Goal: Information Seeking & Learning: Learn about a topic

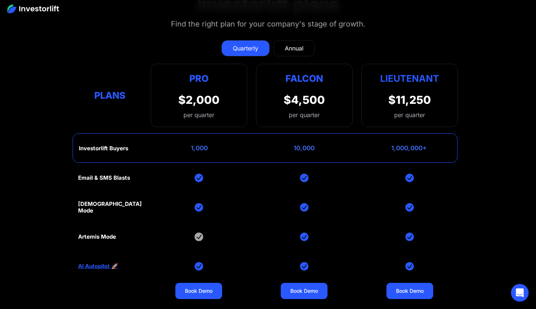
scroll to position [2965, 0]
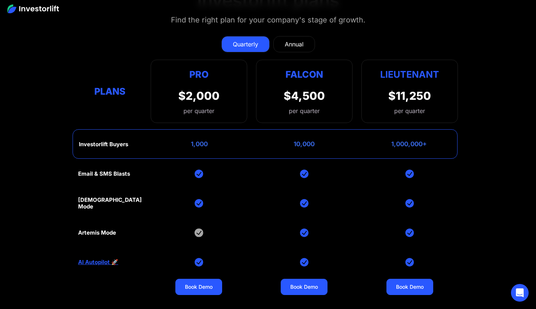
drag, startPoint x: 309, startPoint y: 232, endPoint x: 302, endPoint y: 231, distance: 7.1
click at [302, 231] on div "Email & SMS Blasts God Mode Artemis Mode AI Autopilot 🚀 Book Demo Book Demo Boo…" at bounding box center [268, 262] width 380 height 206
click at [167, 249] on div "Email & SMS Blasts God Mode Artemis Mode AI Autopilot 🚀 Book Demo Book Demo Boo…" at bounding box center [268, 262] width 380 height 206
click at [106, 261] on link "AI Autopilot 🚀" at bounding box center [98, 262] width 40 height 7
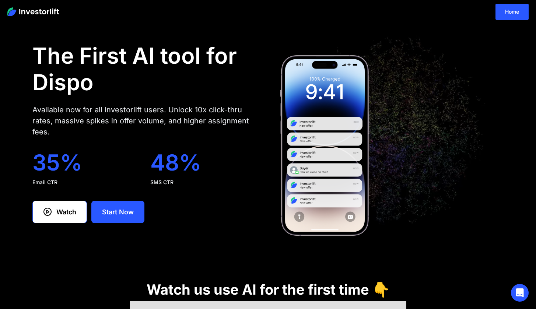
scroll to position [1, 0]
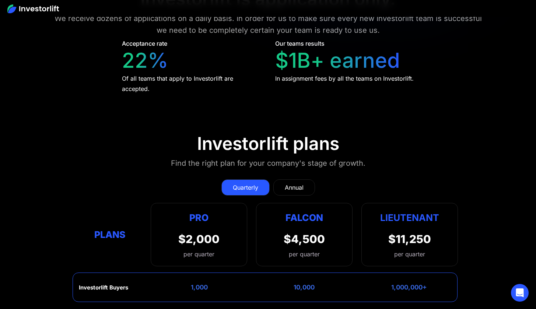
scroll to position [2885, 0]
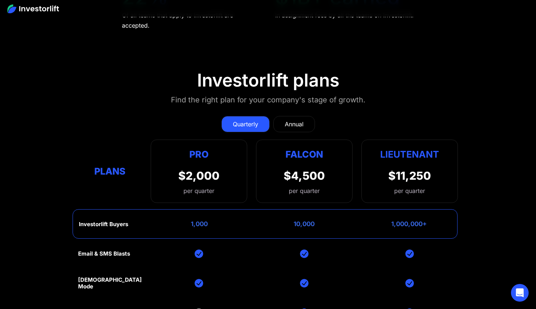
click at [288, 116] on link "Annual" at bounding box center [294, 124] width 42 height 16
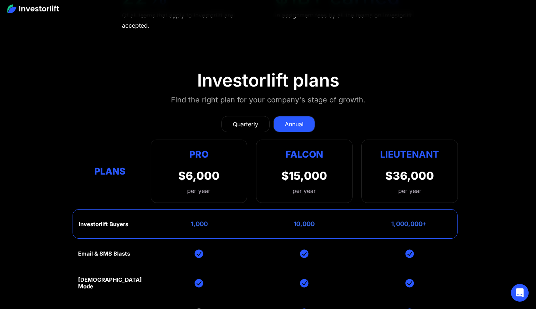
click at [243, 120] on div "Quarterly" at bounding box center [245, 124] width 25 height 9
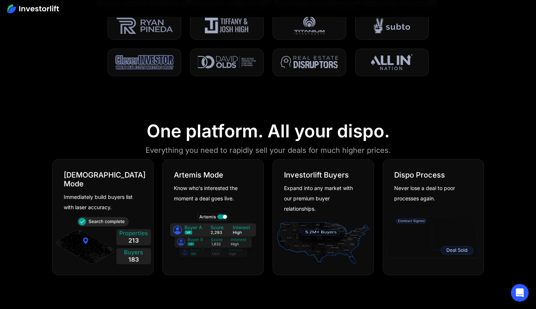
scroll to position [677, 0]
